Goal: Browse casually

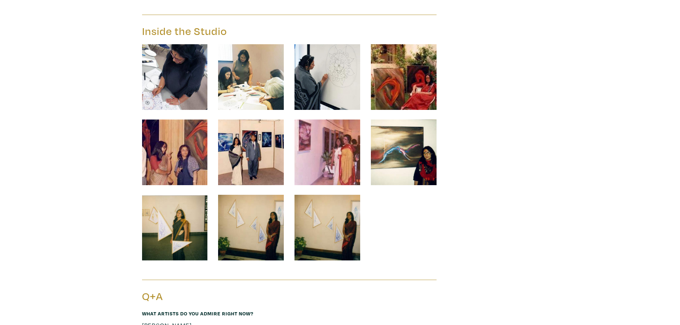
scroll to position [928, 0]
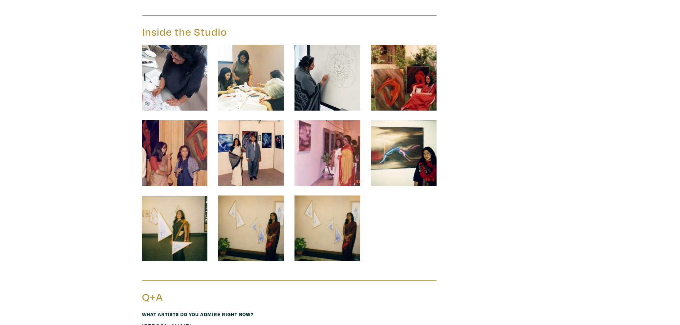
click at [414, 72] on img at bounding box center [404, 78] width 66 height 66
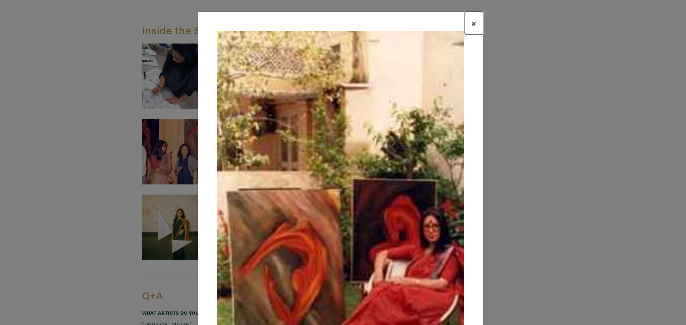
click at [471, 20] on span "×" at bounding box center [473, 23] width 5 height 12
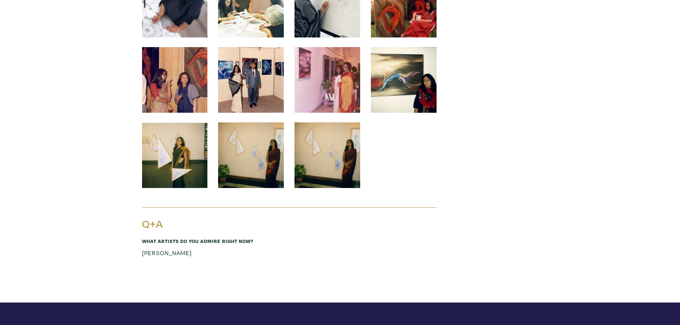
scroll to position [1001, 0]
click at [173, 173] on img at bounding box center [175, 156] width 66 height 66
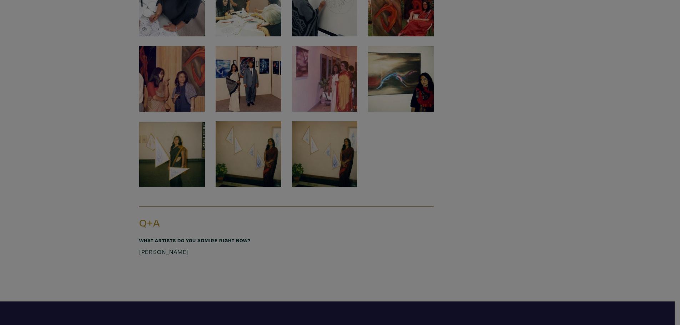
scroll to position [1002, 0]
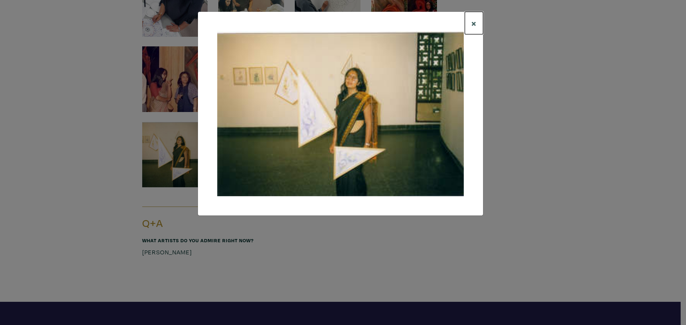
click at [471, 27] on span "×" at bounding box center [473, 23] width 5 height 12
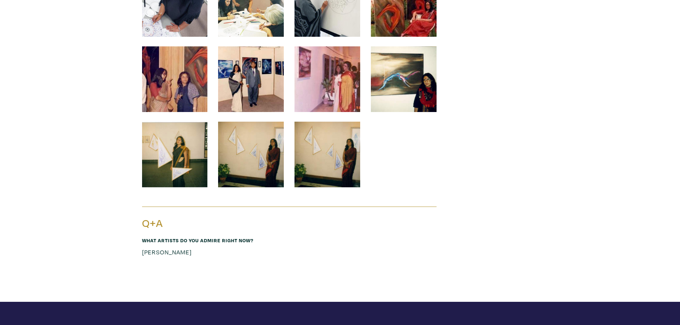
click at [271, 142] on img at bounding box center [251, 155] width 66 height 66
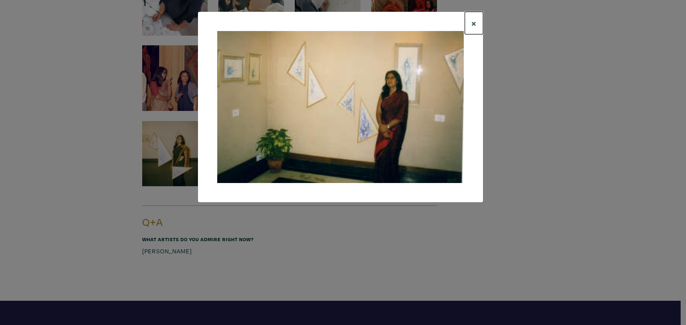
click at [471, 30] on button "×" at bounding box center [473, 23] width 18 height 22
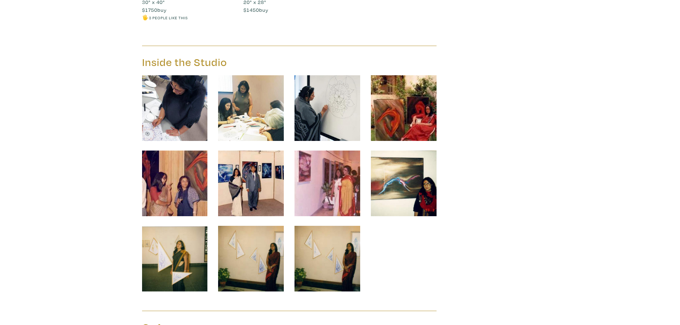
scroll to position [860, 0]
